Goal: Task Accomplishment & Management: Complete application form

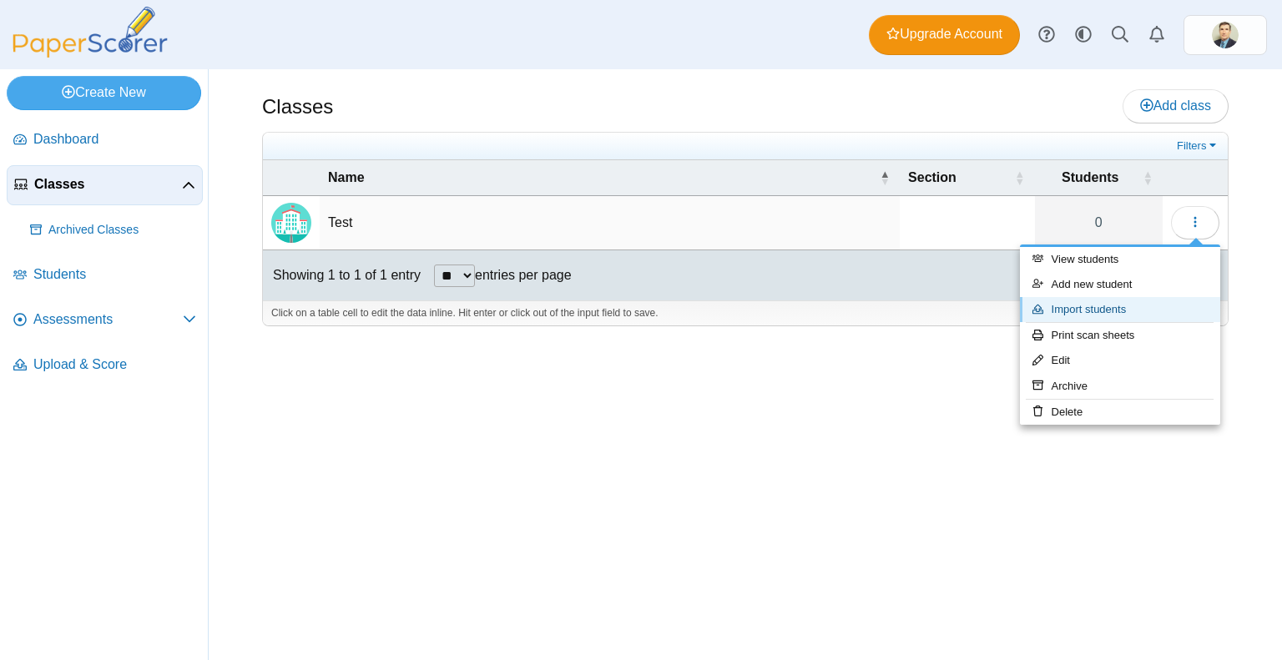
click at [1061, 311] on link "Import students" at bounding box center [1120, 309] width 200 height 25
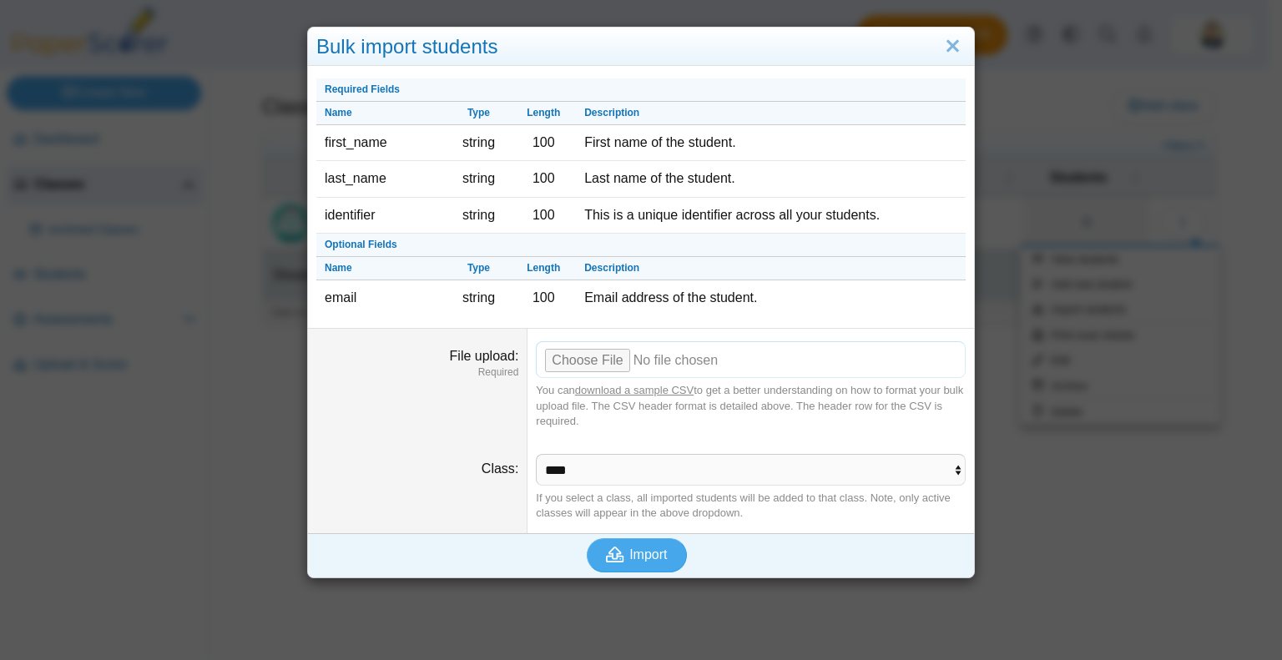
click at [558, 361] on input "File upload" at bounding box center [751, 359] width 430 height 37
click at [948, 51] on link "Close" at bounding box center [953, 47] width 26 height 28
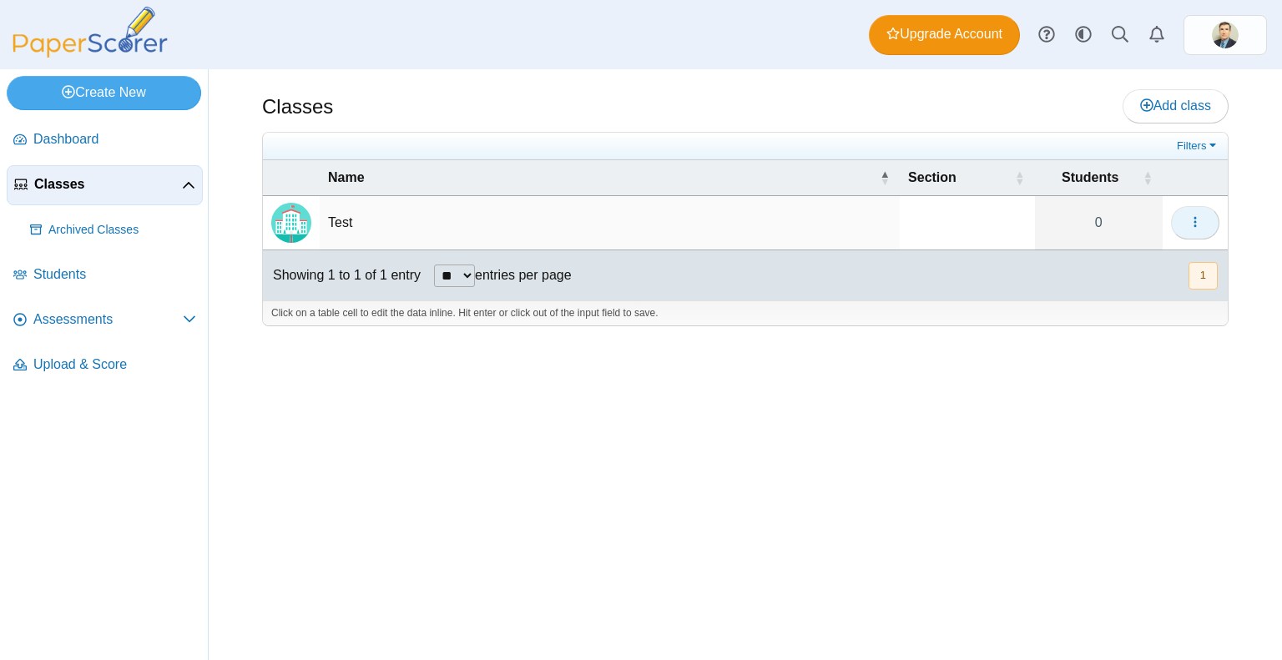
click at [1201, 228] on span "button" at bounding box center [1195, 222] width 13 height 14
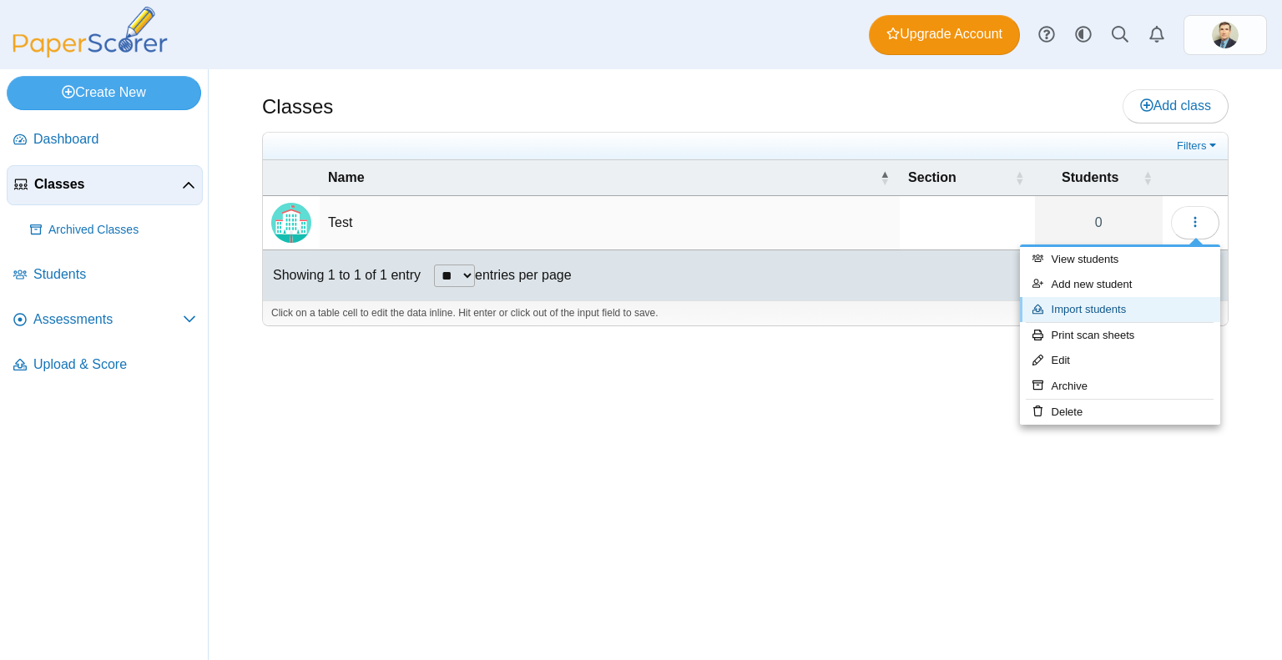
click at [1096, 303] on link "Import students" at bounding box center [1120, 309] width 200 height 25
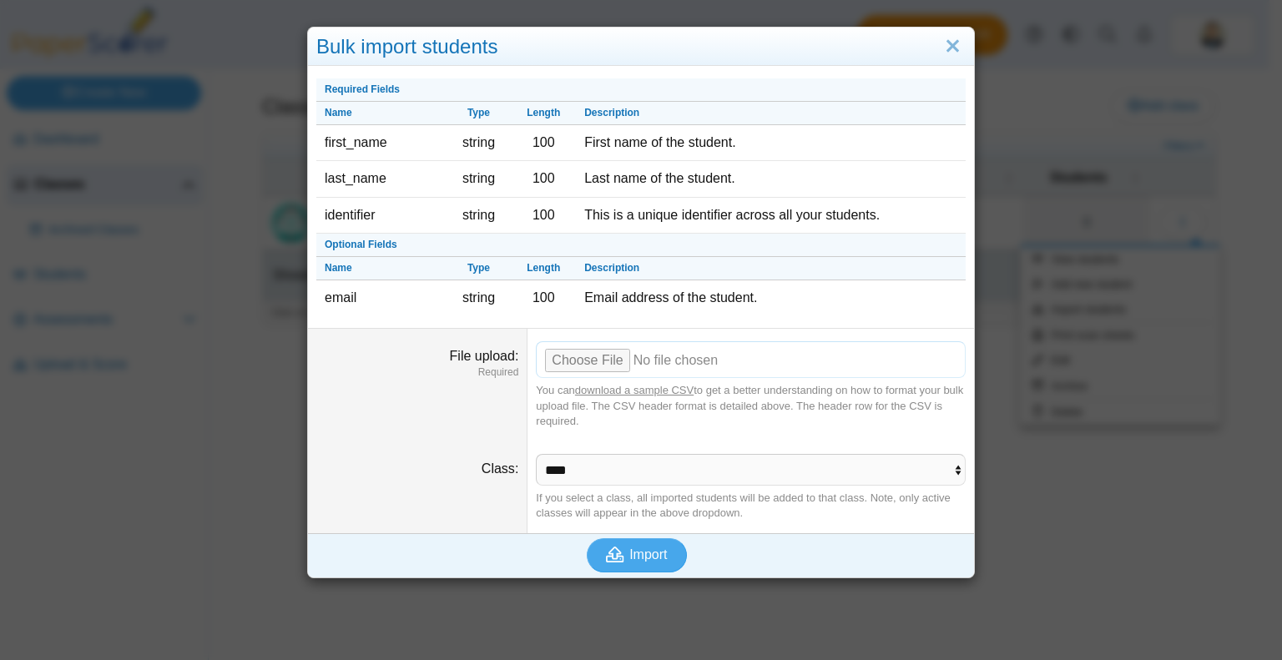
click at [599, 352] on input "File upload" at bounding box center [751, 359] width 430 height 37
type input "**********"
click at [641, 553] on span "Import" at bounding box center [648, 555] width 38 height 14
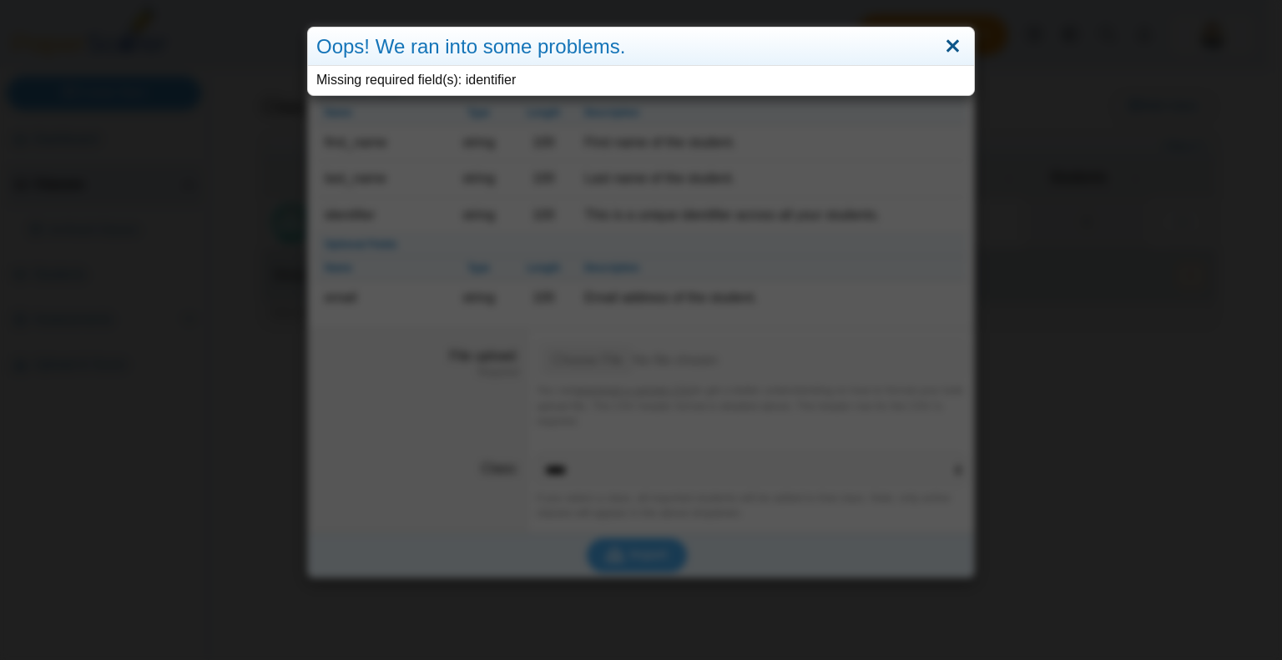
click at [940, 43] on link "Close" at bounding box center [953, 47] width 26 height 28
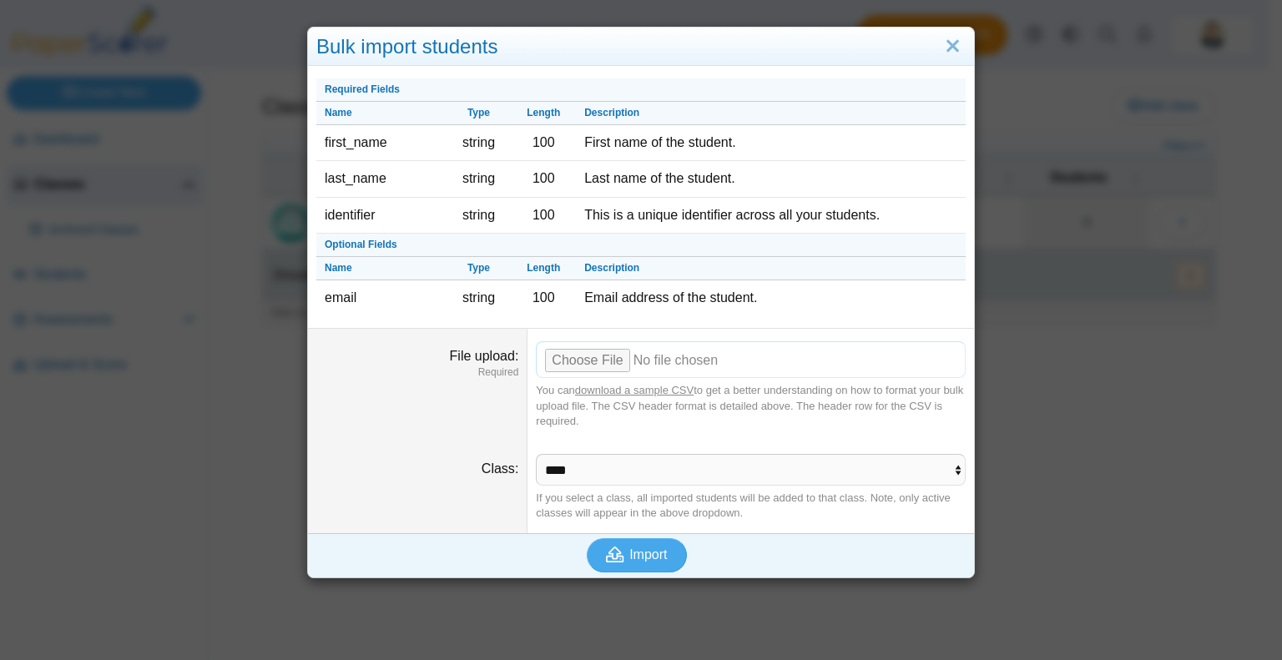
click at [591, 356] on input "File upload" at bounding box center [751, 359] width 430 height 37
click at [582, 363] on input "File upload" at bounding box center [751, 359] width 430 height 37
type input "**********"
click at [629, 550] on span "Import" at bounding box center [648, 555] width 38 height 14
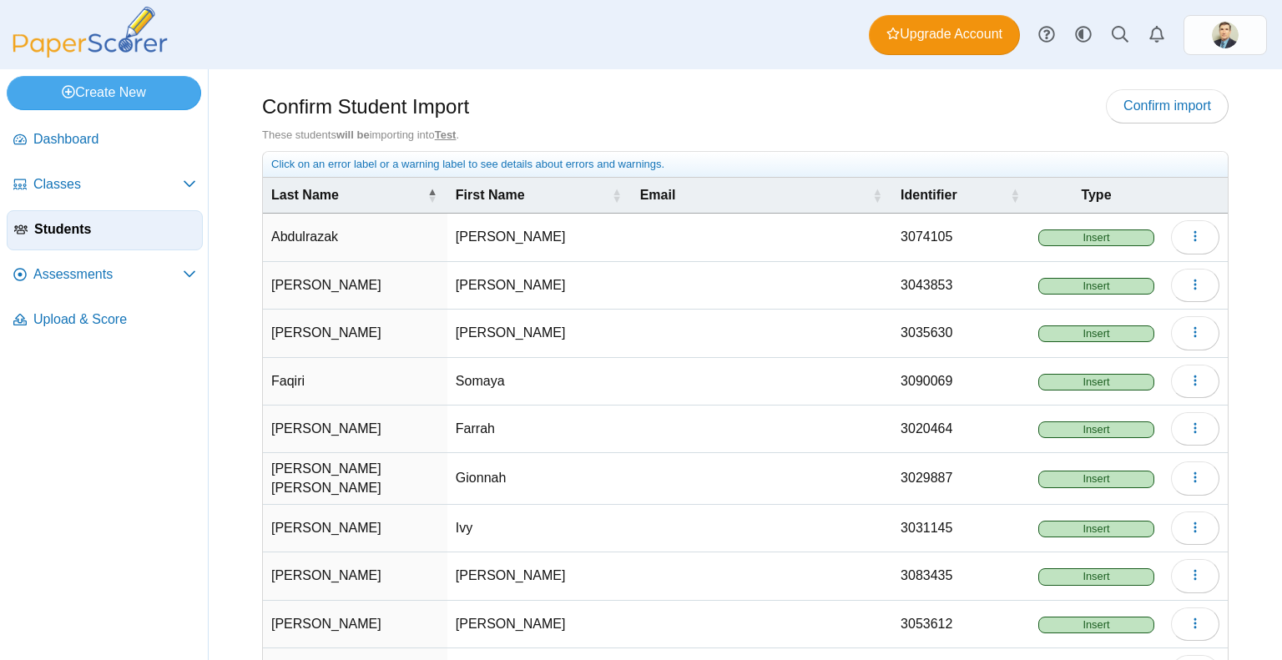
click at [1083, 232] on span "Insert" at bounding box center [1097, 238] width 116 height 17
click at [1189, 239] on icon "button" at bounding box center [1195, 236] width 13 height 13
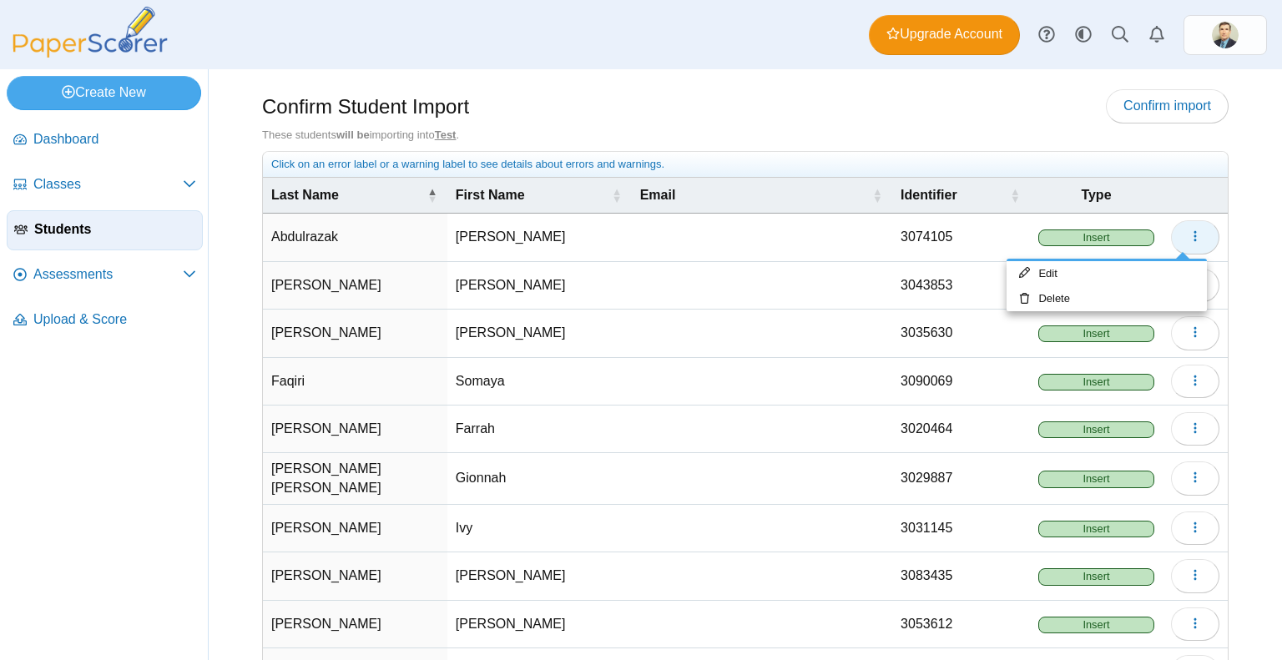
click at [1189, 239] on icon "button" at bounding box center [1195, 236] width 13 height 13
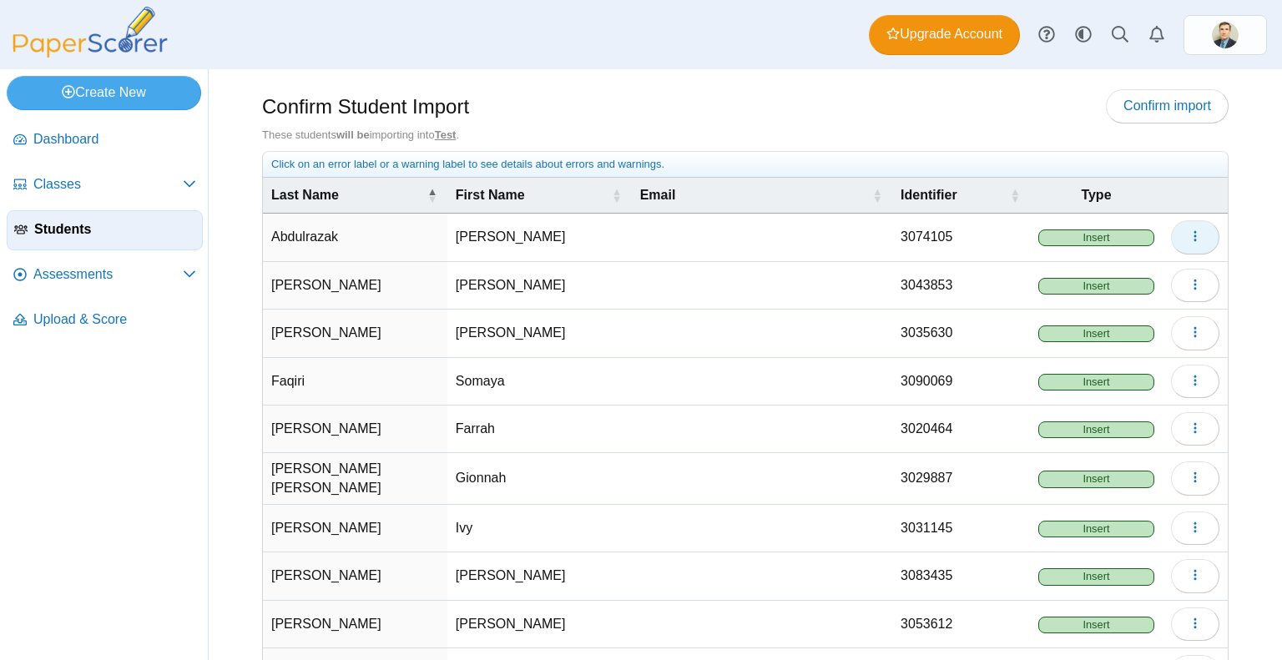
scroll to position [117, 0]
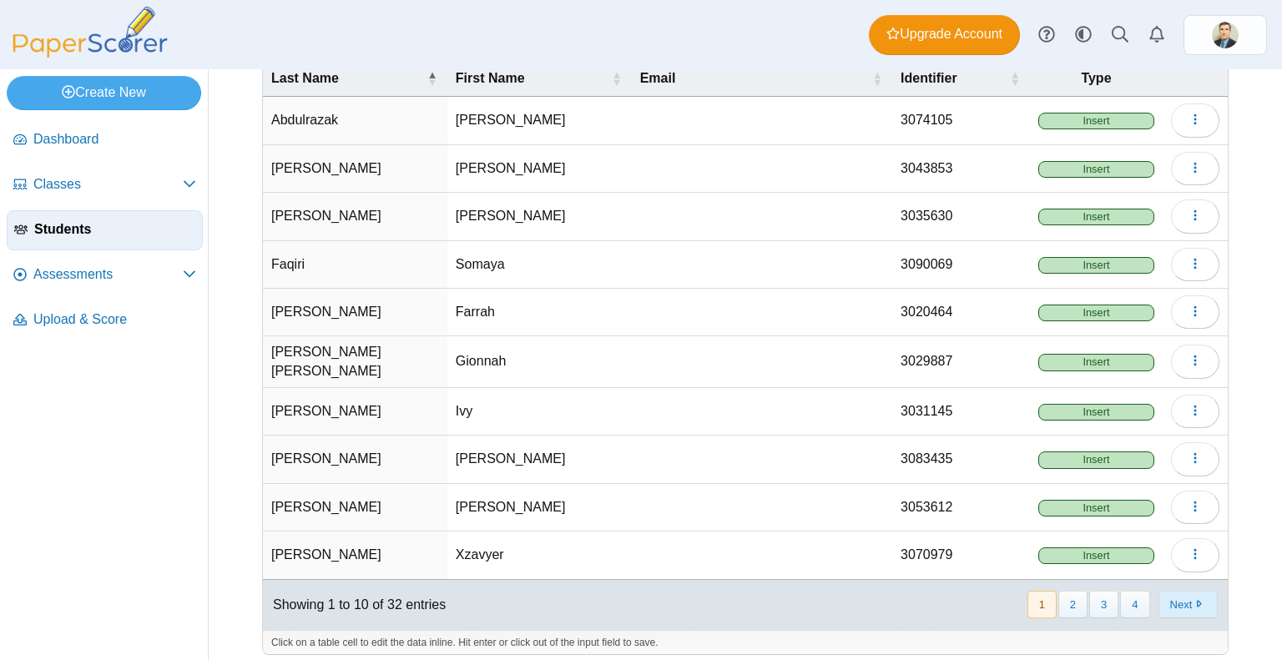
click at [1170, 597] on button "Next" at bounding box center [1188, 605] width 59 height 28
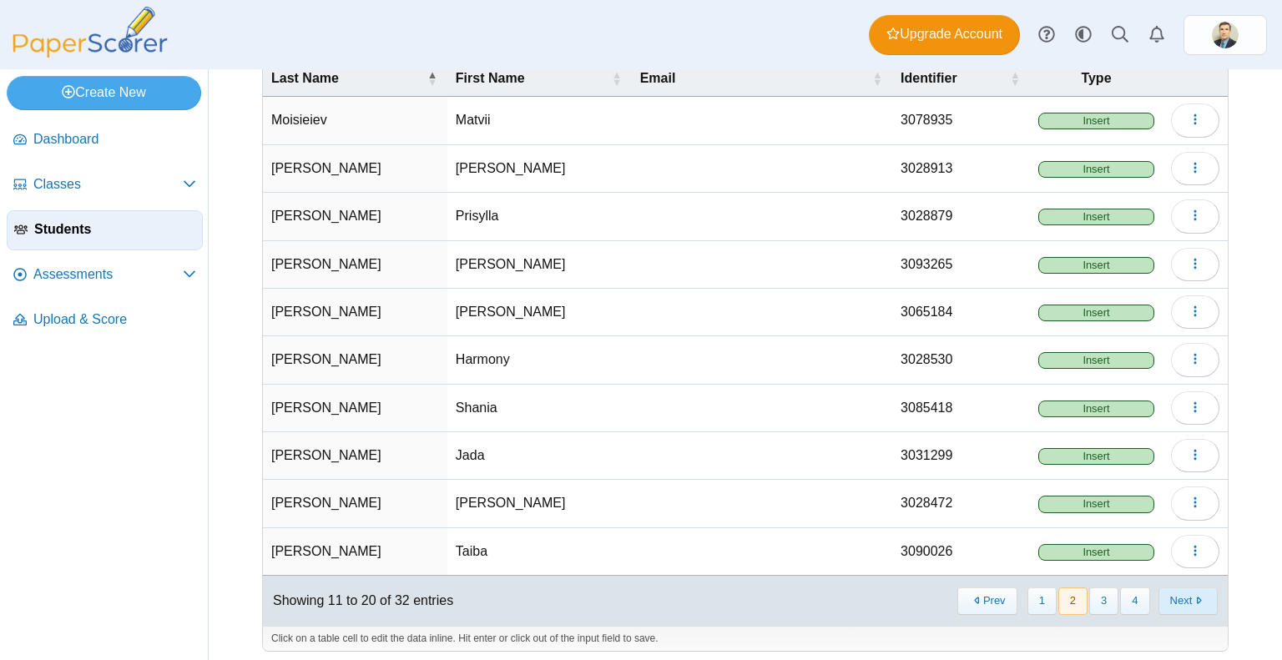
click at [1172, 596] on button "Next" at bounding box center [1188, 602] width 59 height 28
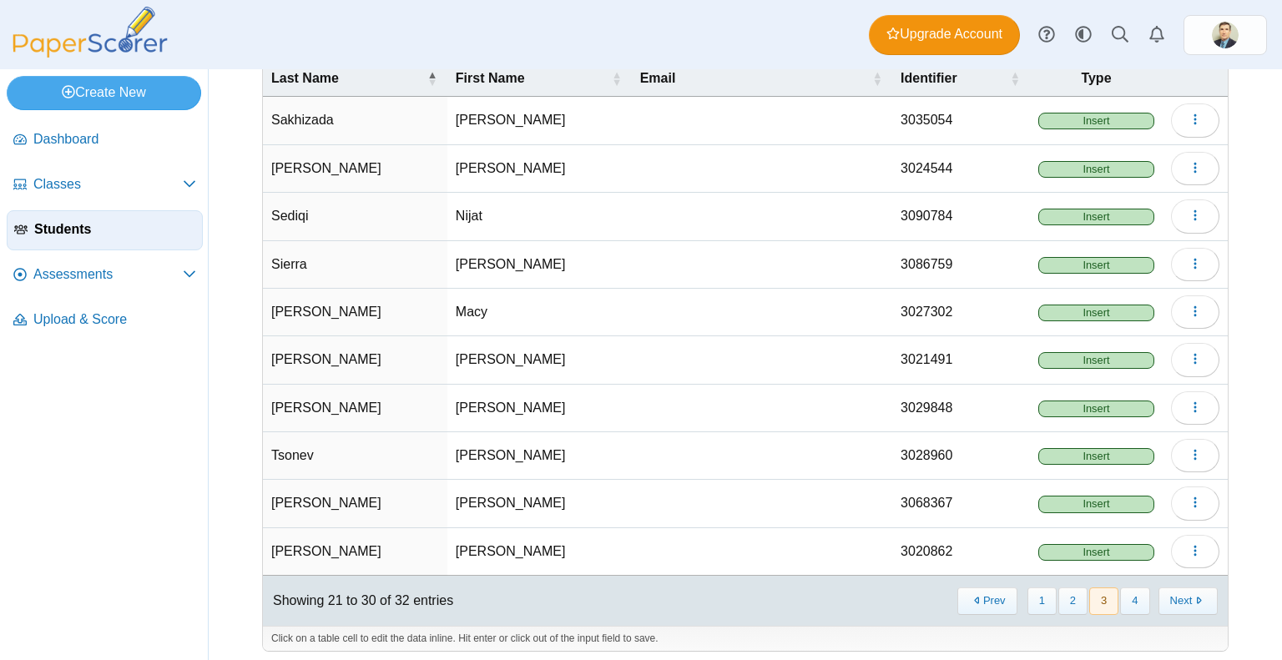
click at [1172, 596] on button "Next" at bounding box center [1188, 602] width 59 height 28
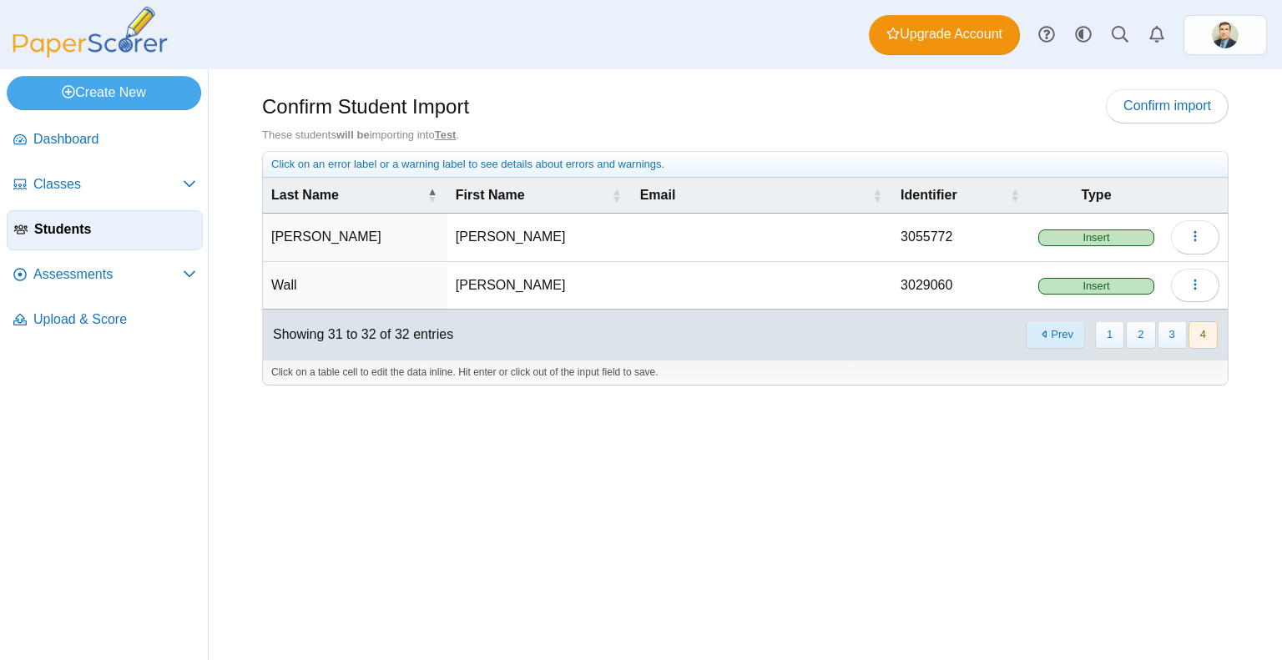
click at [1052, 326] on button "Prev" at bounding box center [1055, 335] width 59 height 28
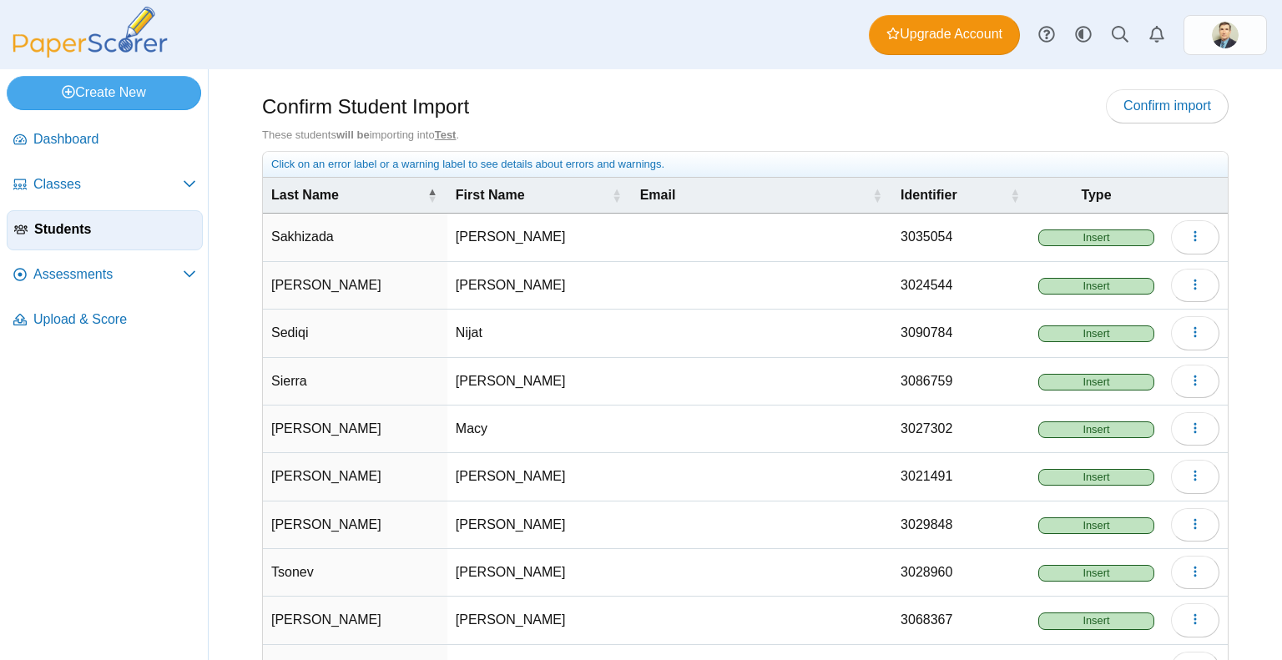
click at [1244, 495] on div "Confirm Student Import Confirm import These students will be importing into Tes…" at bounding box center [746, 364] width 1074 height 591
click at [1132, 107] on span "Confirm import" at bounding box center [1168, 106] width 88 height 14
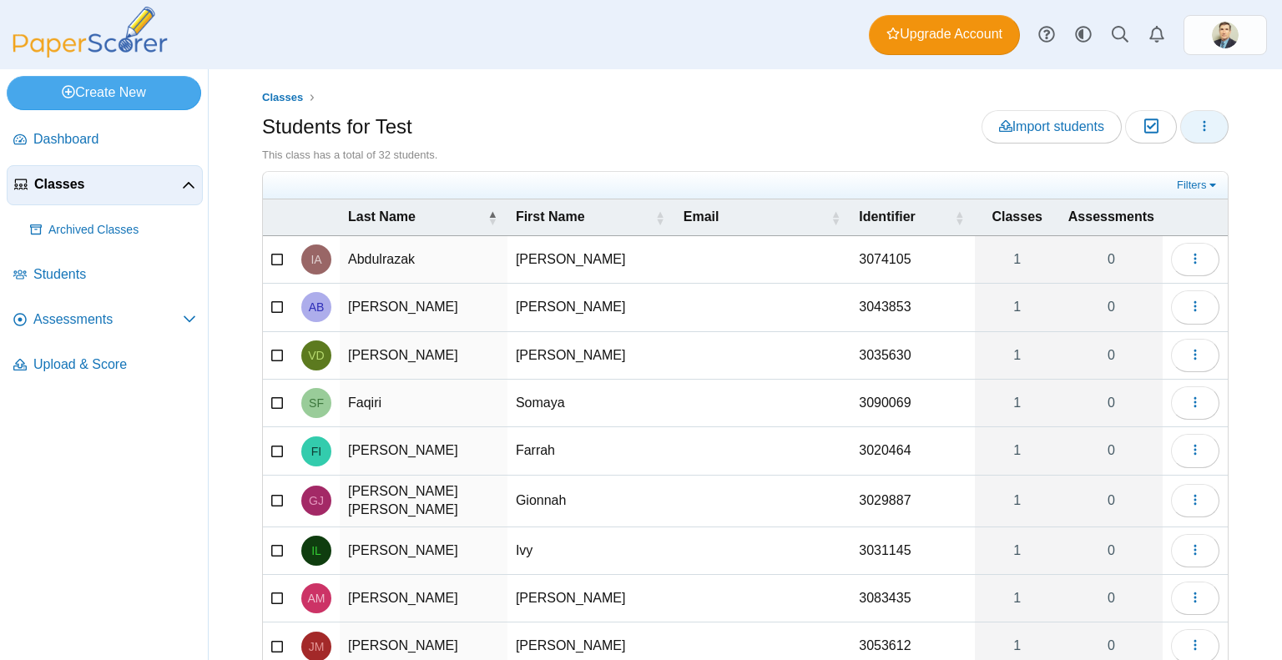
click at [1198, 124] on icon "button" at bounding box center [1204, 125] width 13 height 13
